Goal: Navigation & Orientation: Find specific page/section

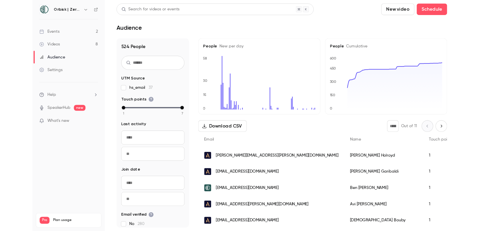
scroll to position [31, 0]
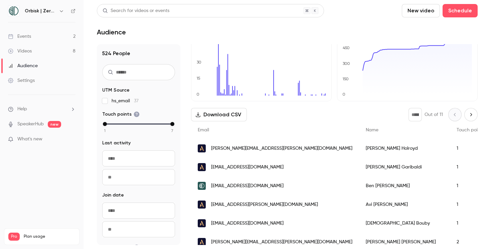
click at [62, 35] on link "Events 2" at bounding box center [42, 36] width 84 height 15
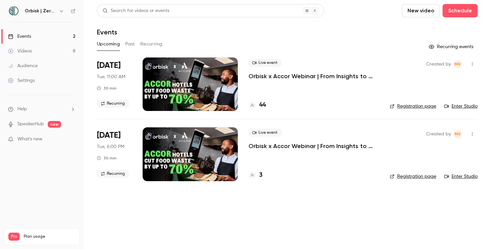
click at [470, 67] on button "button" at bounding box center [472, 64] width 11 height 11
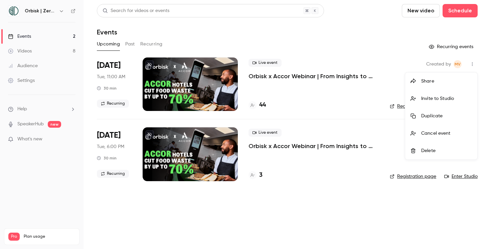
click at [443, 101] on div "Invite to Studio" at bounding box center [447, 98] width 51 height 7
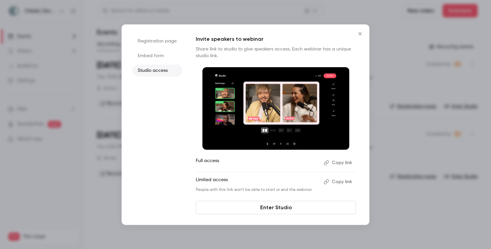
click at [356, 33] on button "Close" at bounding box center [360, 33] width 13 height 13
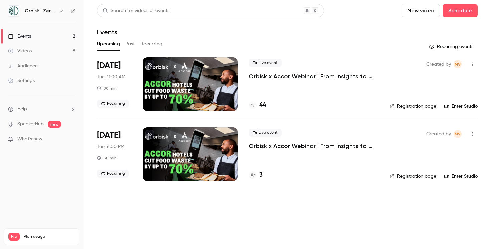
click at [470, 66] on icon "button" at bounding box center [472, 64] width 5 height 5
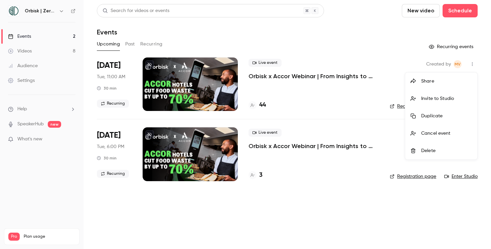
click at [353, 110] on div at bounding box center [245, 124] width 491 height 249
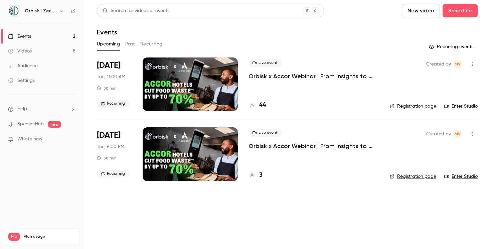
click at [462, 107] on link "Enter Studio" at bounding box center [461, 106] width 33 height 7
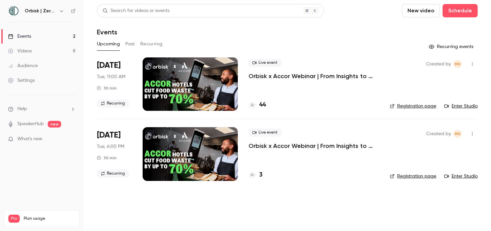
click at [462, 107] on link "Enter Studio" at bounding box center [461, 106] width 33 height 7
